Goal: Information Seeking & Learning: Learn about a topic

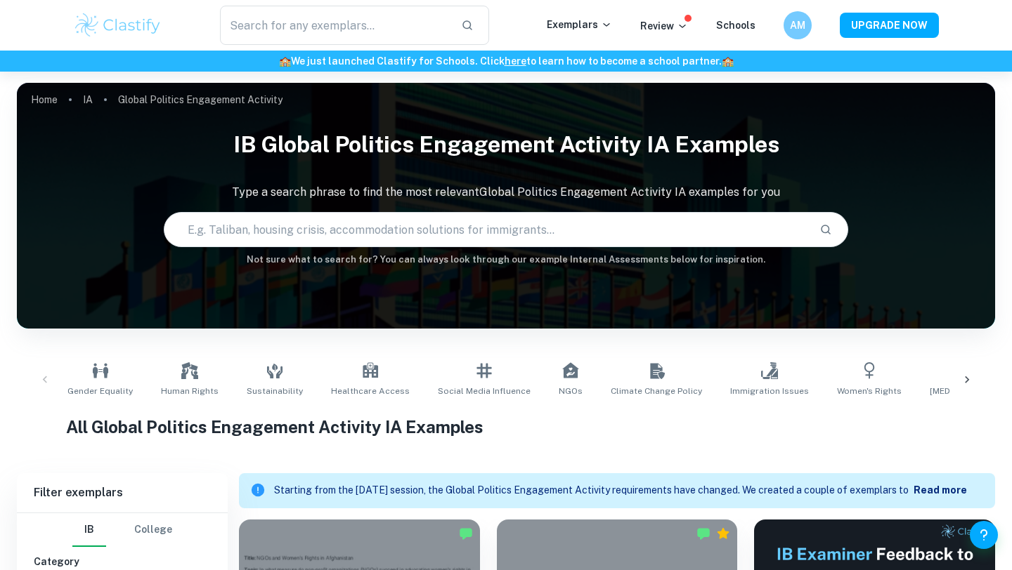
scroll to position [433, 0]
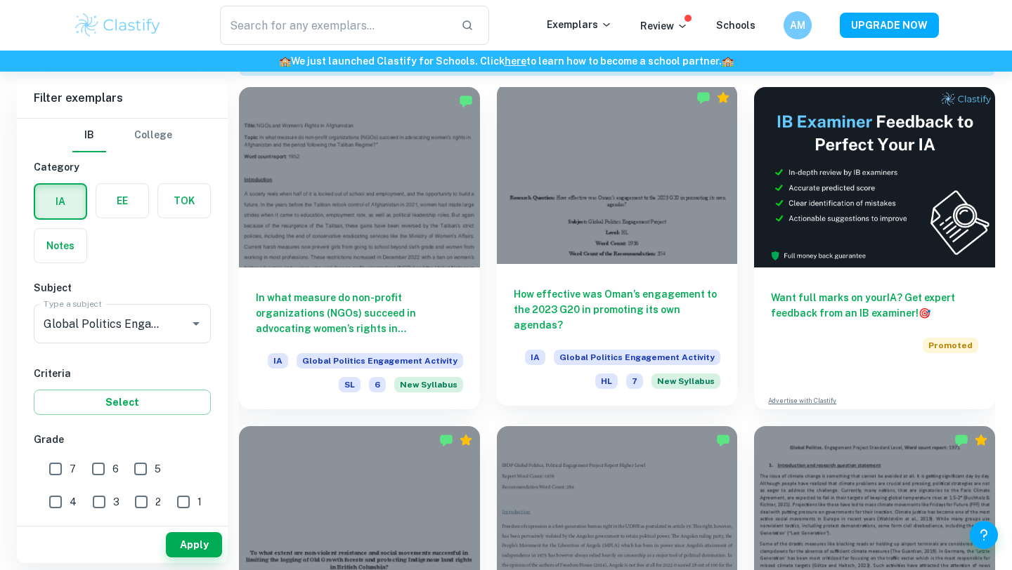
click at [573, 197] on div at bounding box center [617, 174] width 241 height 181
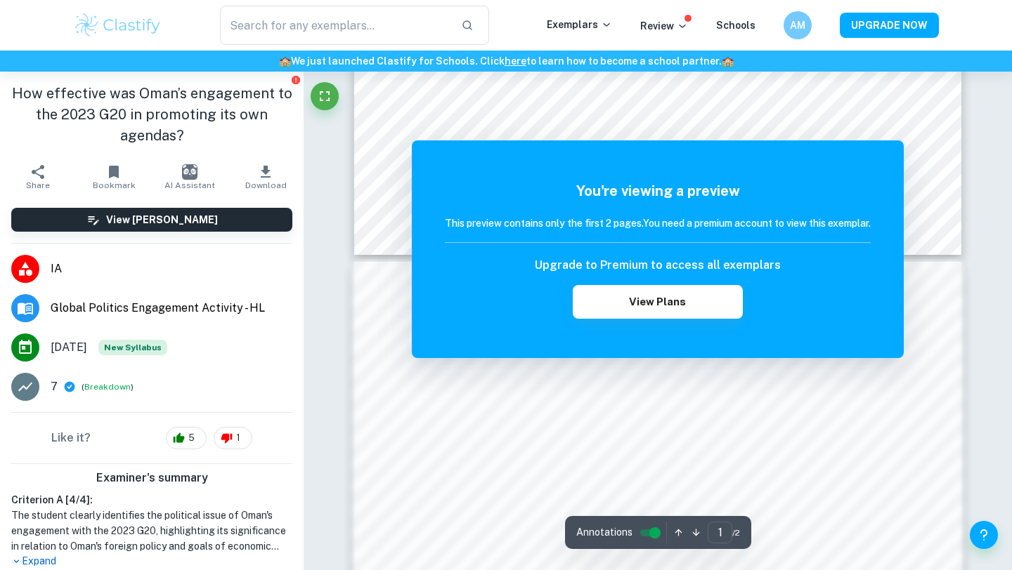
scroll to position [626, 0]
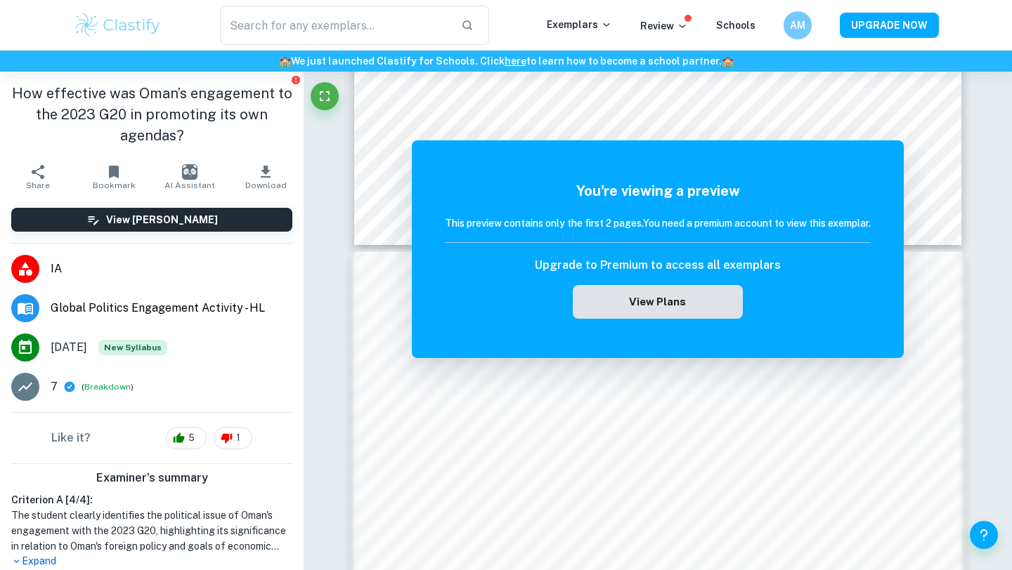
click at [601, 296] on button "View Plans" at bounding box center [658, 302] width 170 height 34
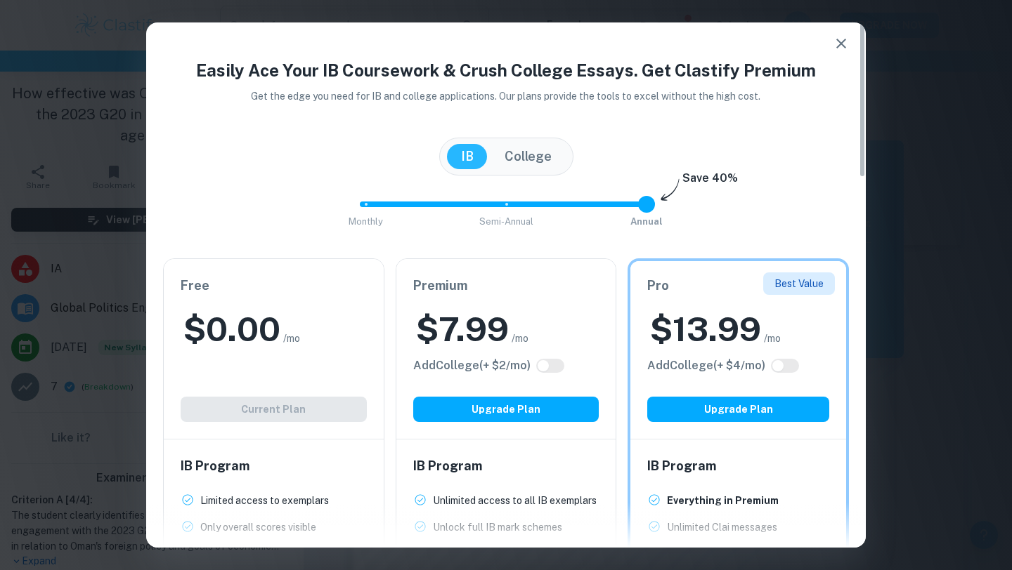
click at [835, 47] on icon "button" at bounding box center [841, 43] width 17 height 17
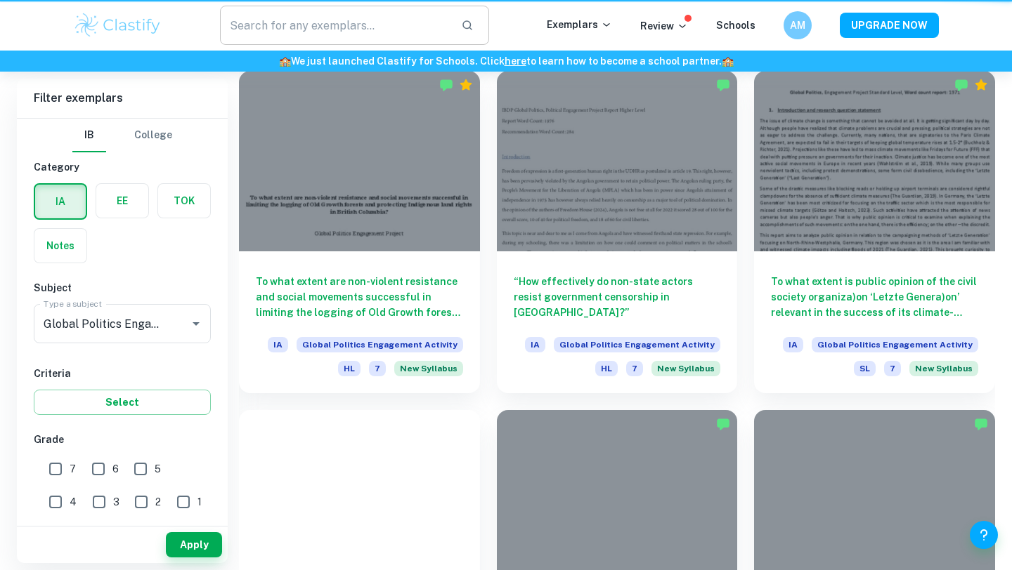
scroll to position [433, 0]
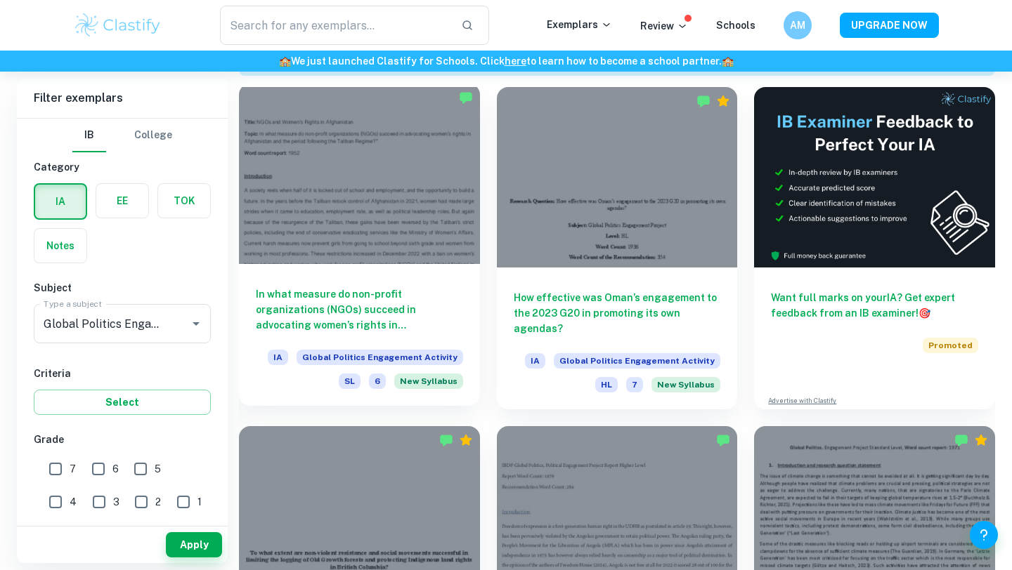
click at [405, 229] on div at bounding box center [359, 174] width 241 height 181
